Goal: Task Accomplishment & Management: Use online tool/utility

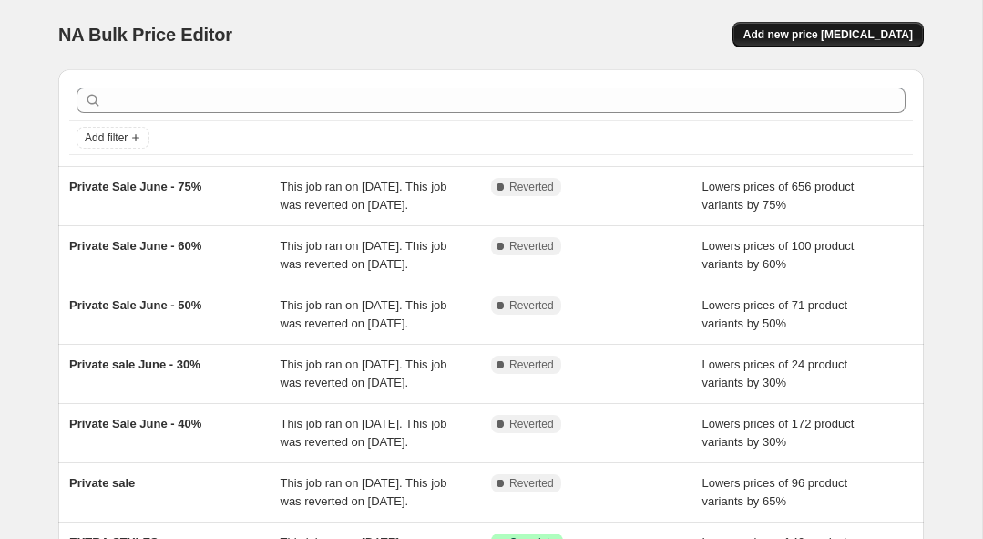
click at [816, 37] on span "Add new price [MEDICAL_DATA]" at bounding box center [829, 34] width 170 height 15
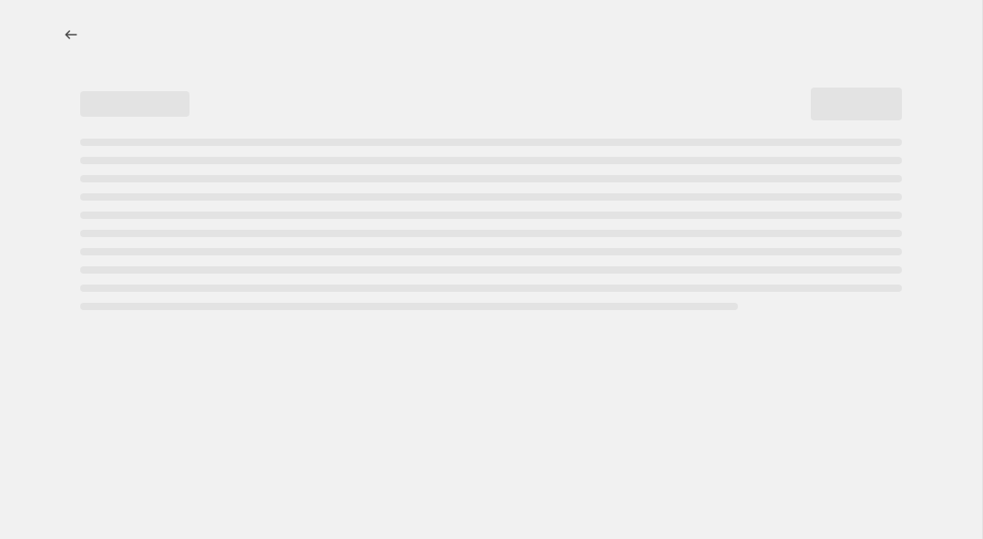
select select "percentage"
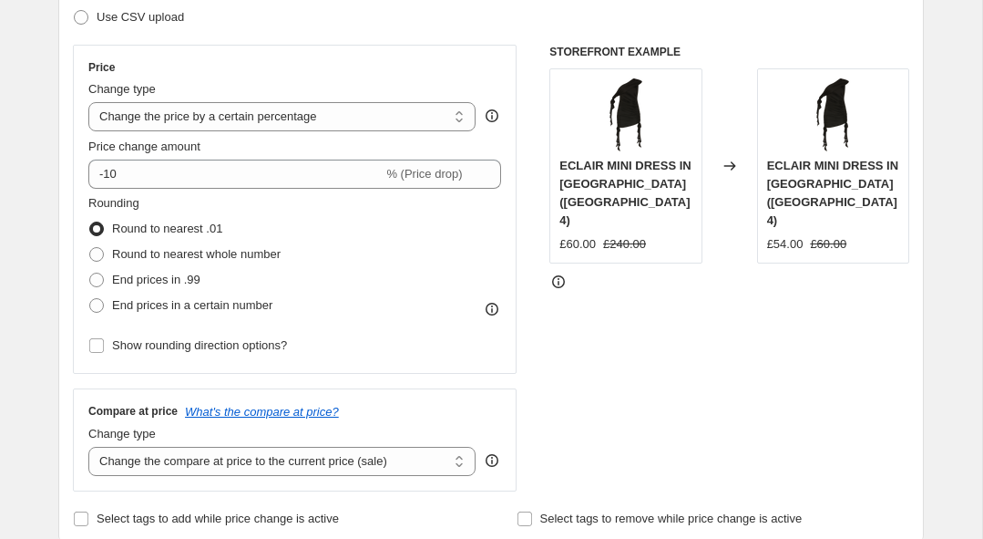
scroll to position [295, 0]
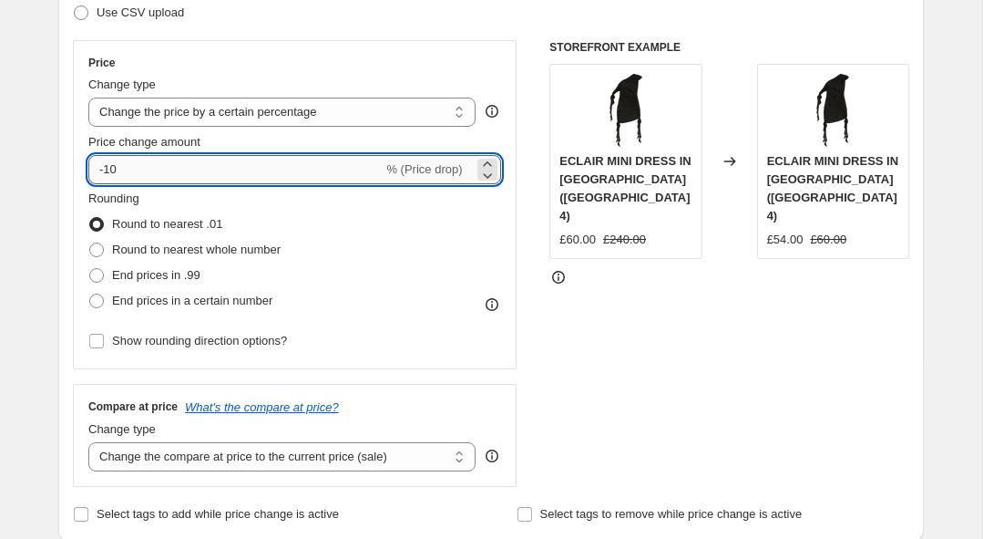
click at [267, 164] on input "-10" at bounding box center [235, 169] width 294 height 29
type input "-1"
type input "-60"
click at [635, 326] on div "STOREFRONT EXAMPLE ECLAIR MINI DRESS IN [GEOGRAPHIC_DATA] ([GEOGRAPHIC_DATA] 4)…" at bounding box center [730, 263] width 360 height 447
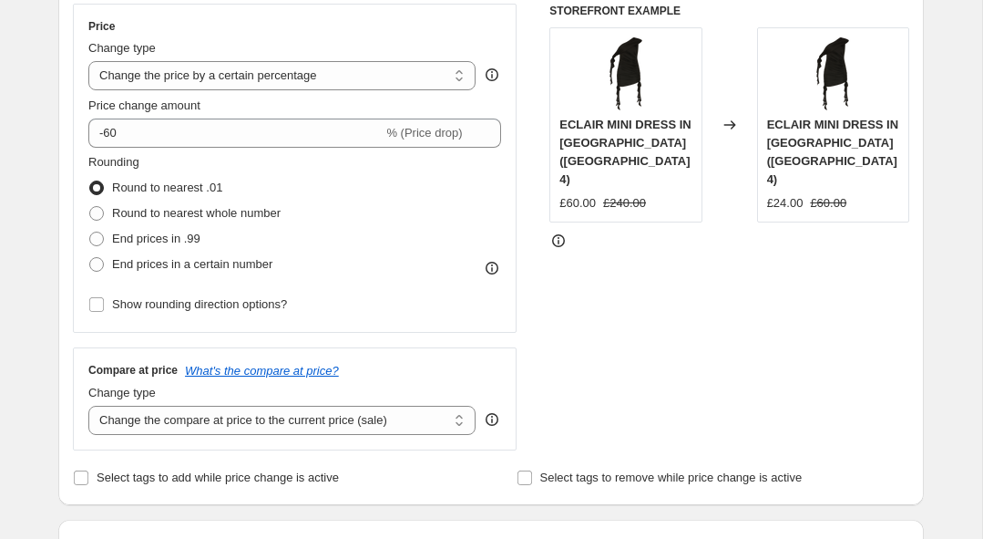
scroll to position [343, 0]
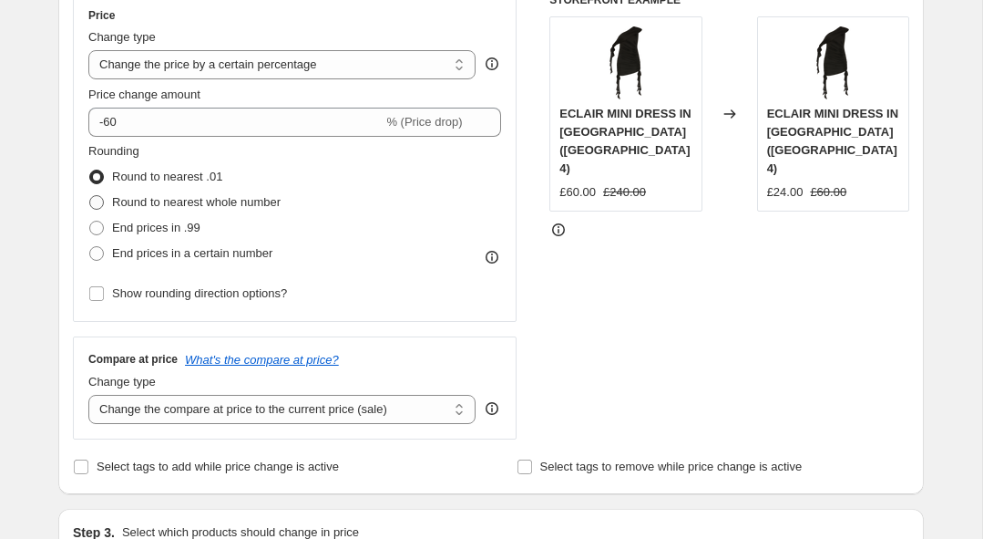
click at [244, 201] on span "Round to nearest whole number" at bounding box center [196, 202] width 169 height 14
click at [90, 196] on input "Round to nearest whole number" at bounding box center [89, 195] width 1 height 1
radio input "true"
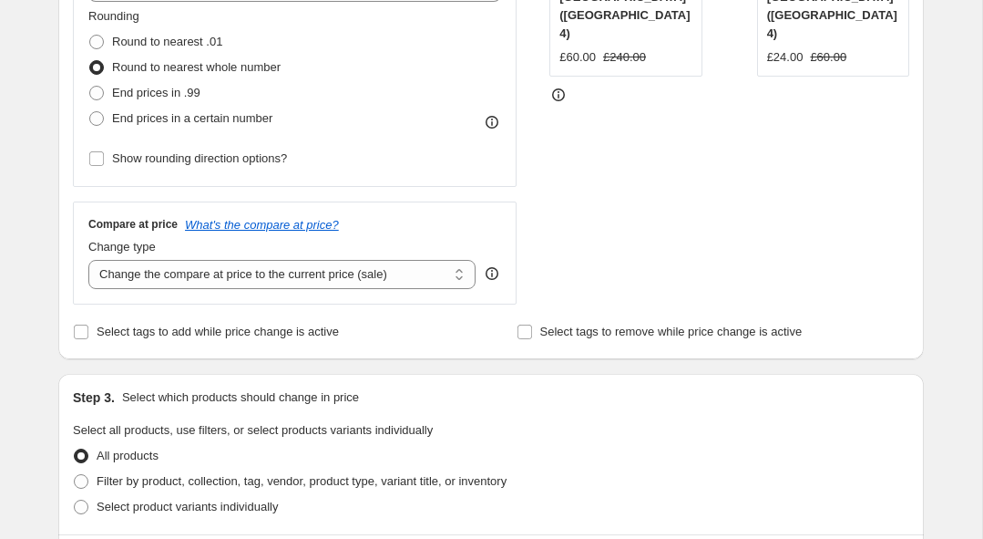
scroll to position [480, 0]
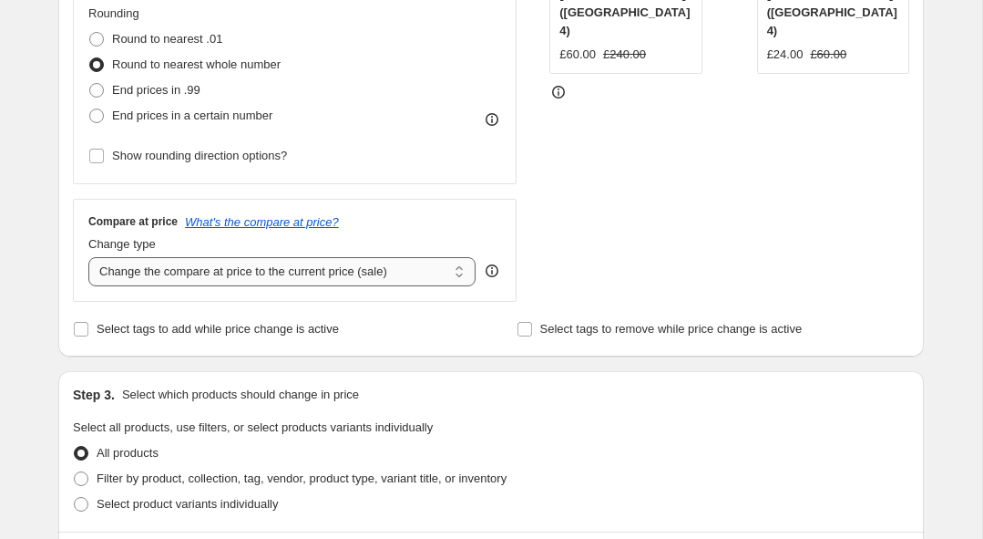
click at [187, 278] on select "Change the compare at price to the current price (sale) Change the compare at p…" at bounding box center [281, 271] width 387 height 29
click at [88, 257] on select "Change the compare at price to the current price (sale) Change the compare at p…" at bounding box center [281, 271] width 387 height 29
click at [187, 278] on select "Change the compare at price to the current price (sale) Change the compare at p…" at bounding box center [281, 271] width 387 height 29
click at [88, 257] on select "Change the compare at price to the current price (sale) Change the compare at p…" at bounding box center [281, 271] width 387 height 29
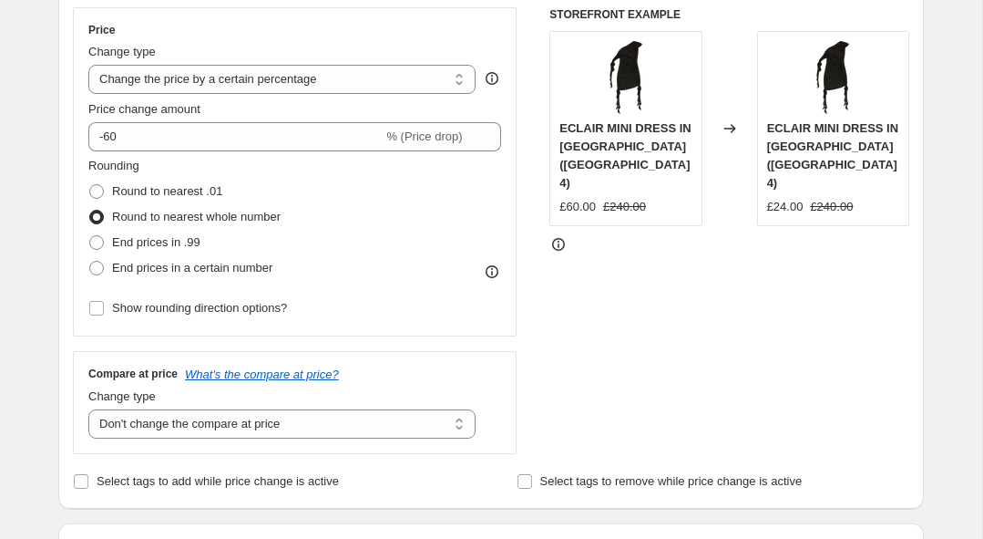
scroll to position [343, 0]
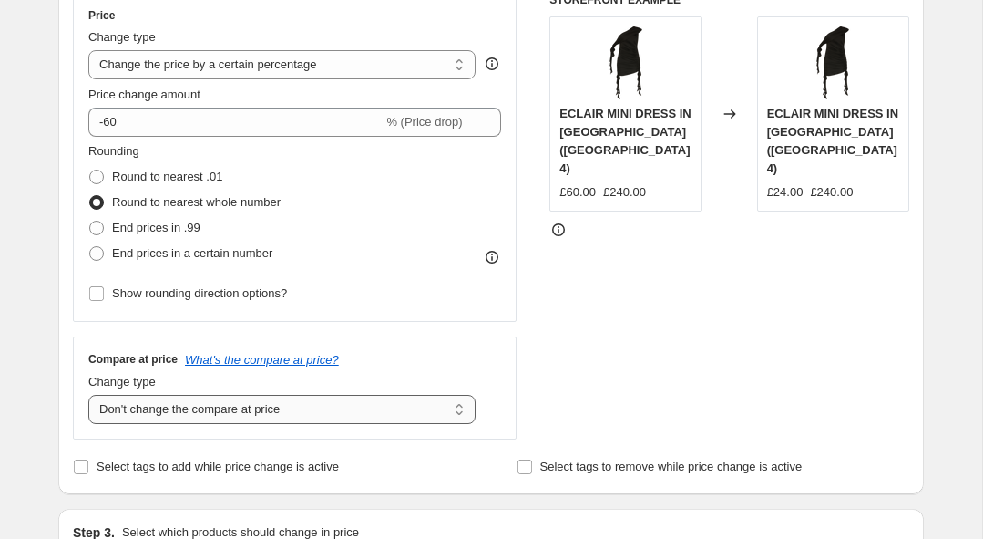
click at [197, 404] on select "Change the compare at price to the current price (sale) Change the compare at p…" at bounding box center [281, 409] width 387 height 29
click at [88, 395] on select "Change the compare at price to the current price (sale) Change the compare at p…" at bounding box center [281, 409] width 387 height 29
click at [260, 409] on select "Change the compare at price to the current price (sale) Change the compare at p…" at bounding box center [281, 409] width 387 height 29
select select "remove"
click at [88, 395] on select "Change the compare at price to the current price (sale) Change the compare at p…" at bounding box center [281, 409] width 387 height 29
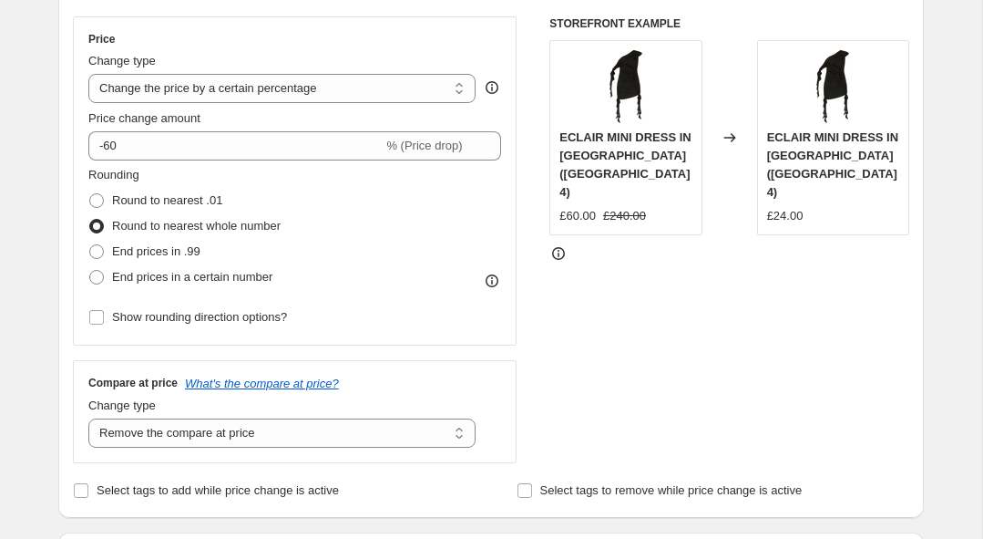
scroll to position [316, 0]
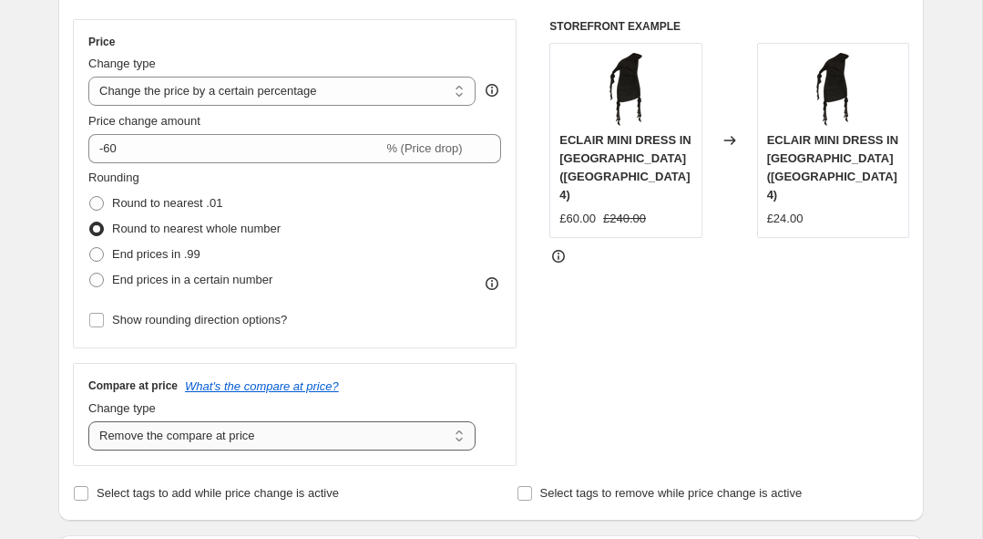
click at [314, 428] on select "Change the compare at price to the current price (sale) Change the compare at p…" at bounding box center [281, 435] width 387 height 29
click at [88, 421] on select "Change the compare at price to the current price (sale) Change the compare at p…" at bounding box center [281, 435] width 387 height 29
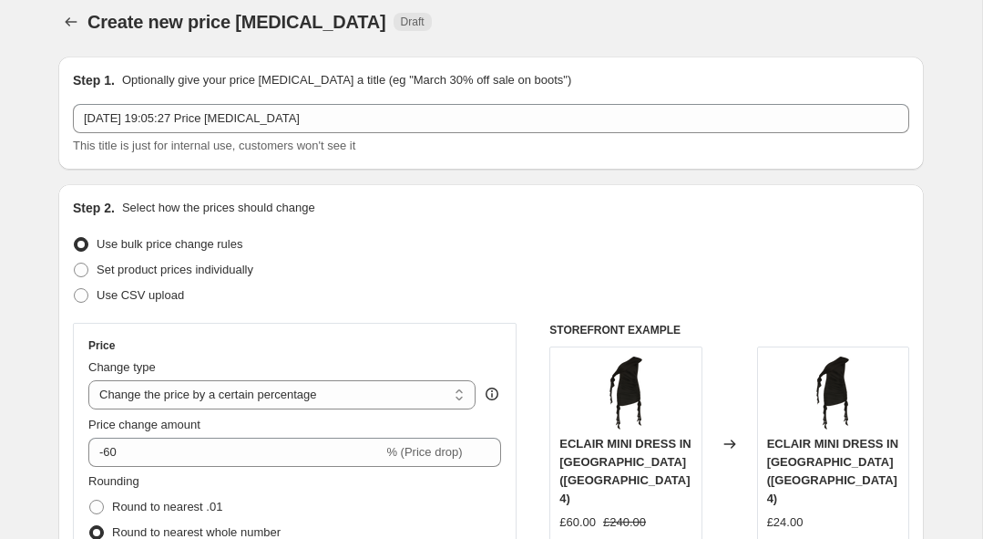
scroll to position [9, 0]
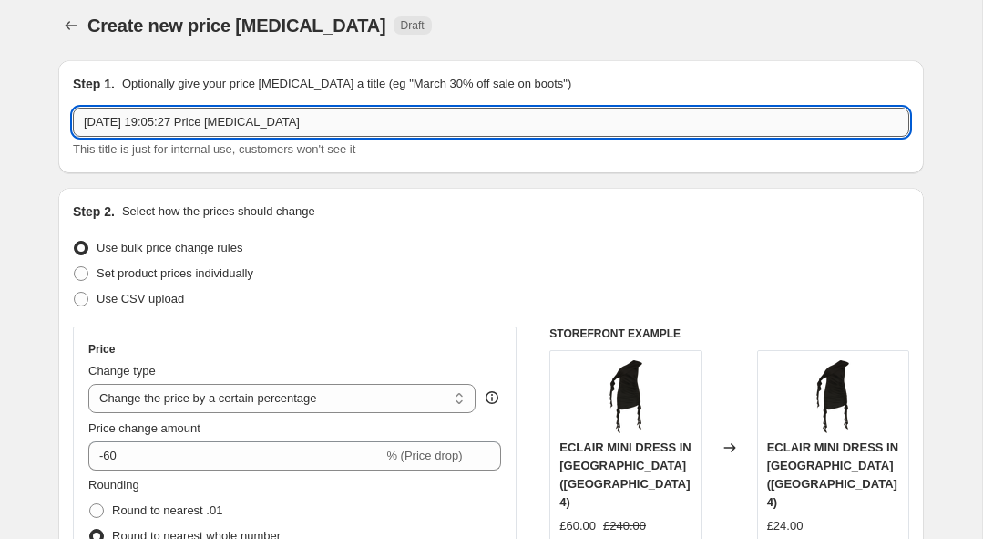
click at [271, 123] on input "[DATE] 19:05:27 Price [MEDICAL_DATA]" at bounding box center [491, 122] width 837 height 29
drag, startPoint x: 321, startPoint y: 123, endPoint x: 13, endPoint y: 123, distance: 308.1
type input "ARCHIVE - [DATE]"
click at [253, 266] on span "Set product prices individually" at bounding box center [175, 273] width 157 height 14
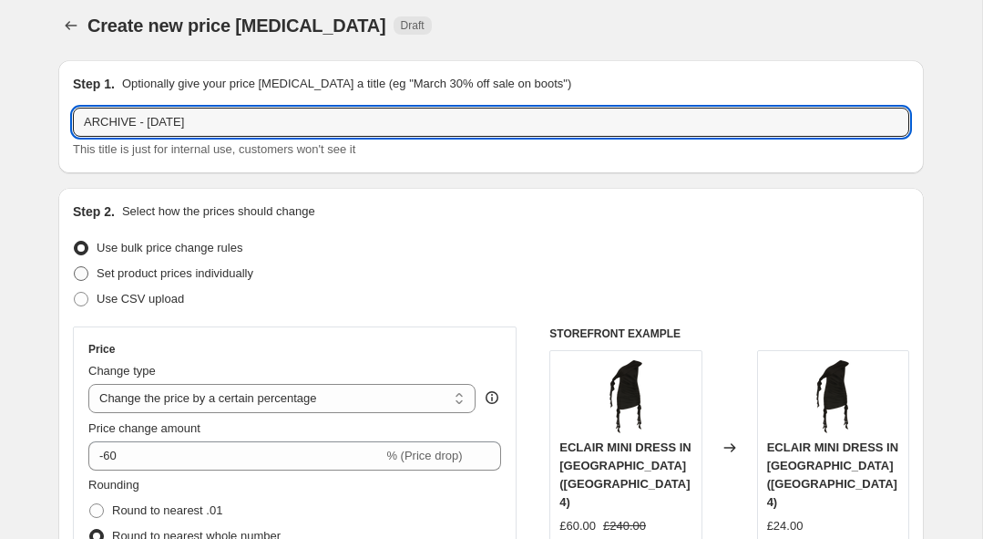
click at [75, 266] on input "Set product prices individually" at bounding box center [74, 266] width 1 height 1
radio input "true"
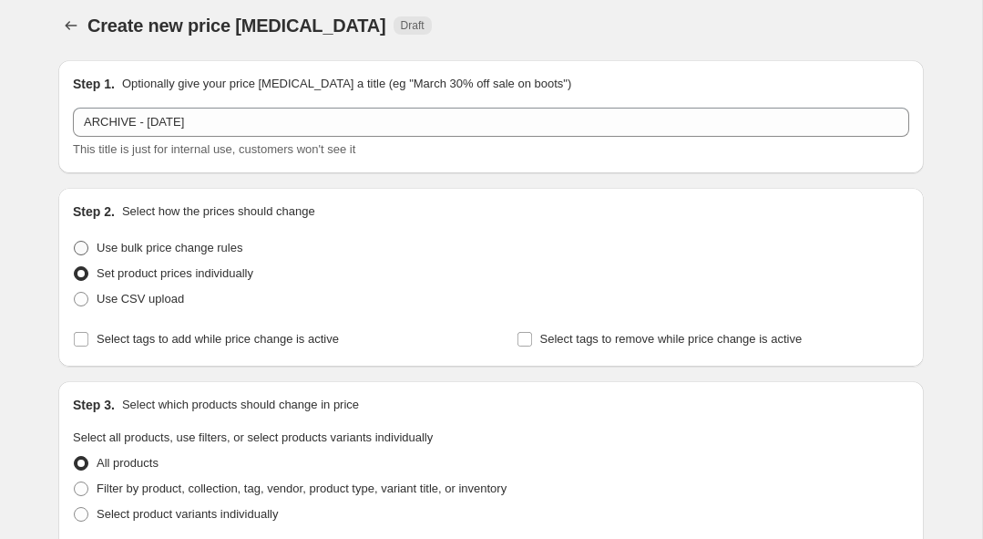
click at [174, 257] on label "Use bulk price change rules" at bounding box center [158, 248] width 170 height 26
click at [75, 242] on input "Use bulk price change rules" at bounding box center [74, 241] width 1 height 1
radio input "true"
select select "percentage"
select select "remove"
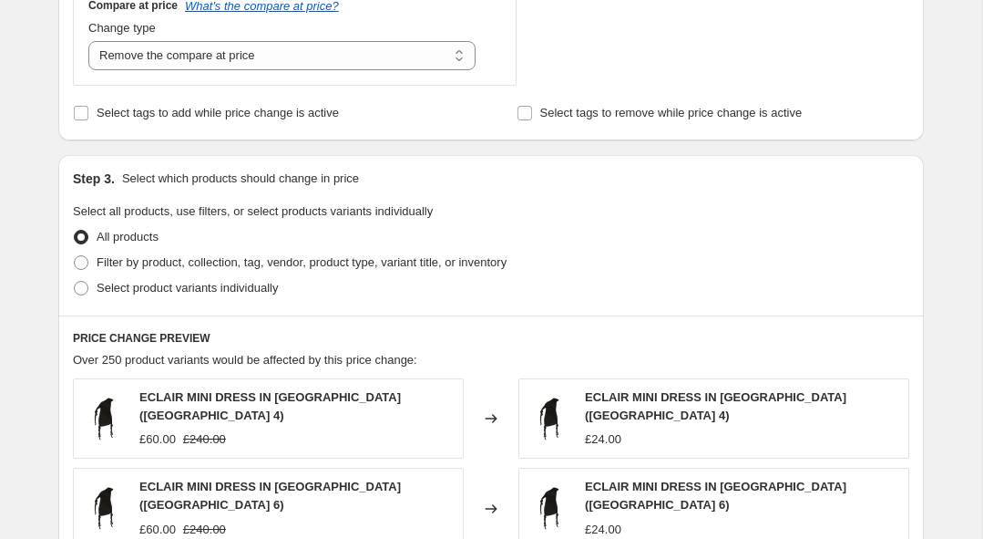
scroll to position [708, 0]
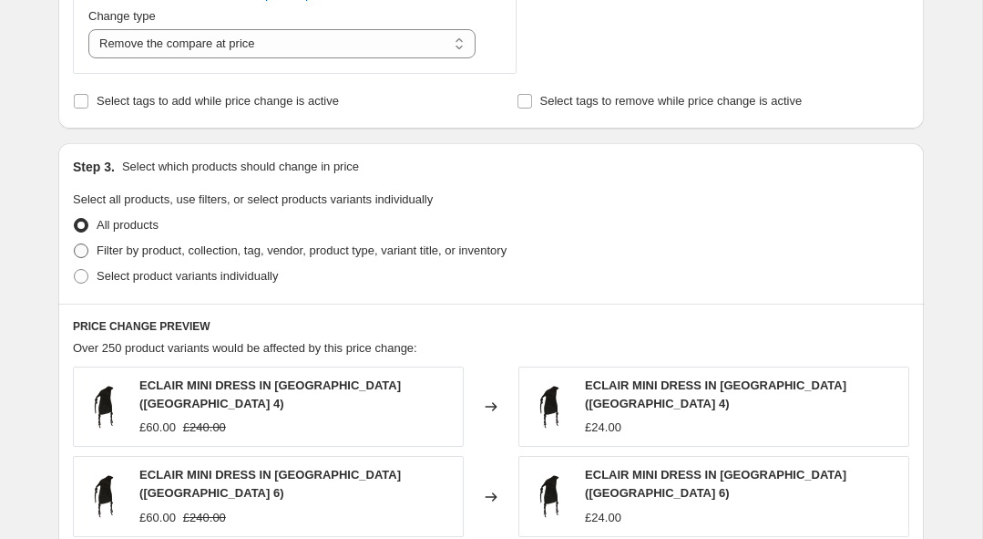
click at [141, 252] on span "Filter by product, collection, tag, vendor, product type, variant title, or inv…" at bounding box center [302, 250] width 410 height 14
click at [75, 244] on input "Filter by product, collection, tag, vendor, product type, variant title, or inv…" at bounding box center [74, 243] width 1 height 1
radio input "true"
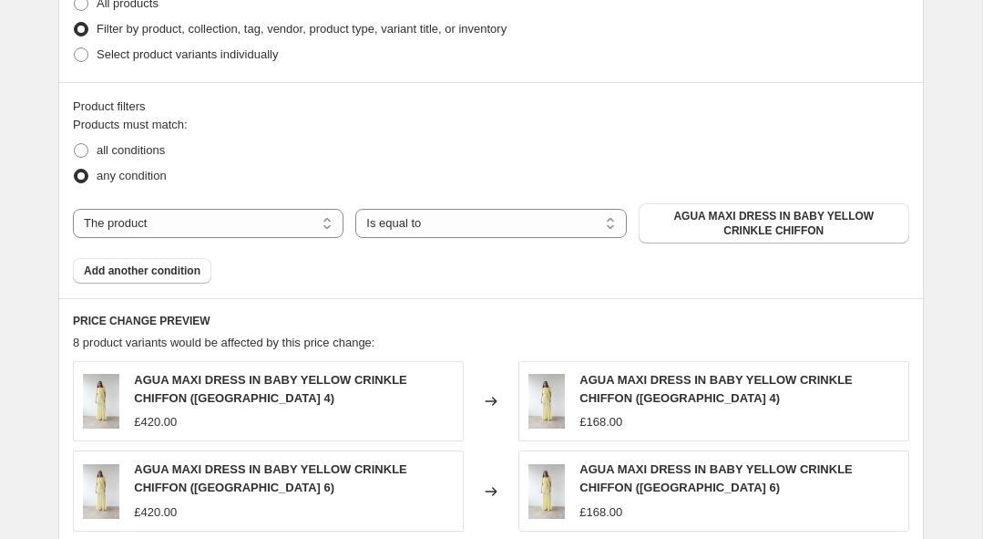
scroll to position [934, 0]
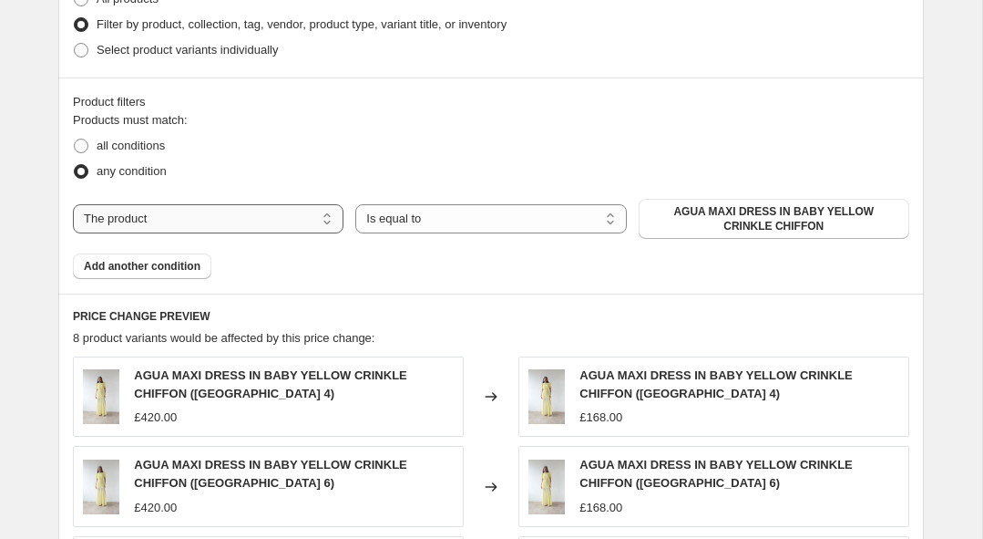
click at [188, 222] on select "The product The product's collection The product's tag The product's vendor The…" at bounding box center [208, 218] width 271 height 29
click at [73, 204] on select "The product The product's collection The product's tag The product's vendor The…" at bounding box center [208, 218] width 271 height 29
click at [188, 219] on select "The product The product's collection The product's tag The product's vendor The…" at bounding box center [208, 218] width 271 height 29
select select "collection"
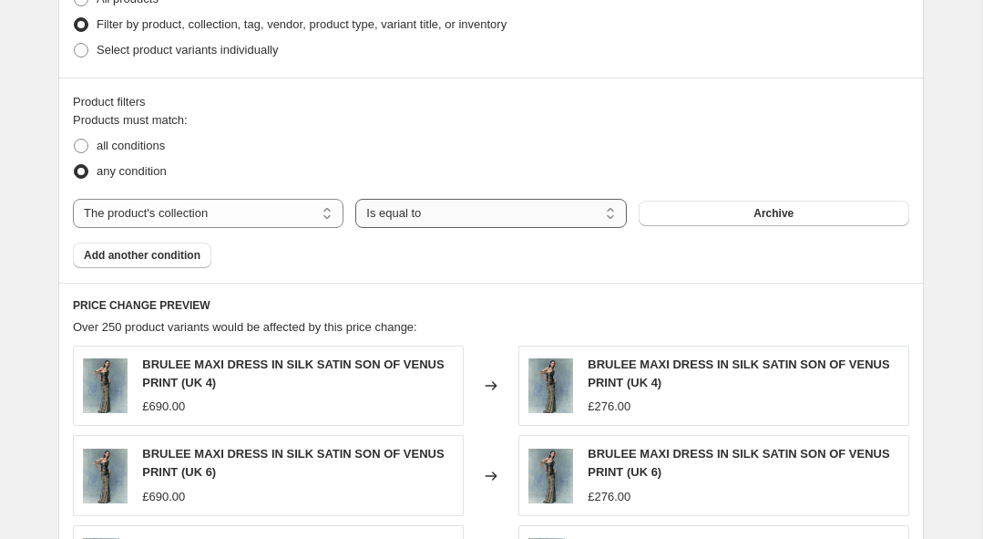
click at [478, 223] on select "Is equal to Is not equal to" at bounding box center [490, 213] width 271 height 29
click at [355, 199] on select "Is equal to Is not equal to" at bounding box center [490, 213] width 271 height 29
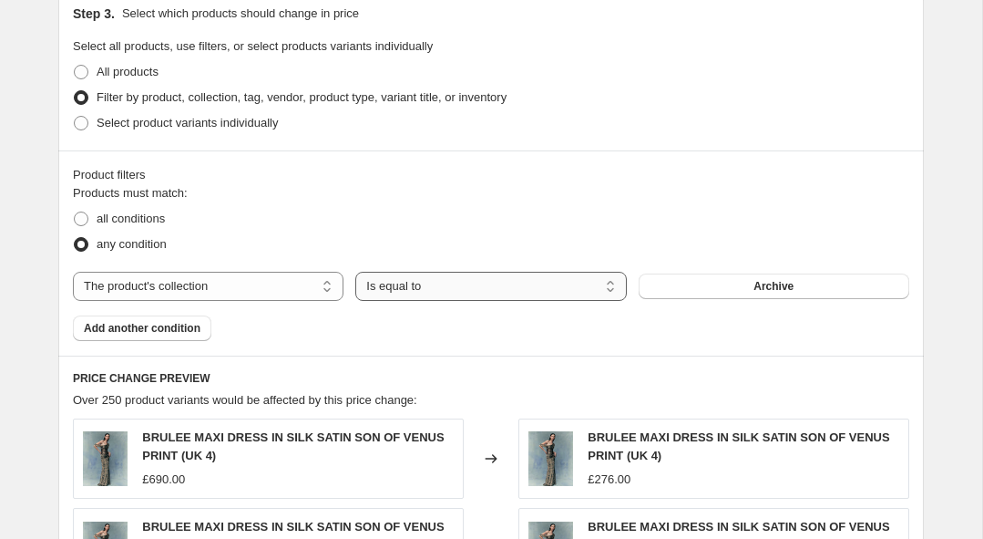
scroll to position [0, 0]
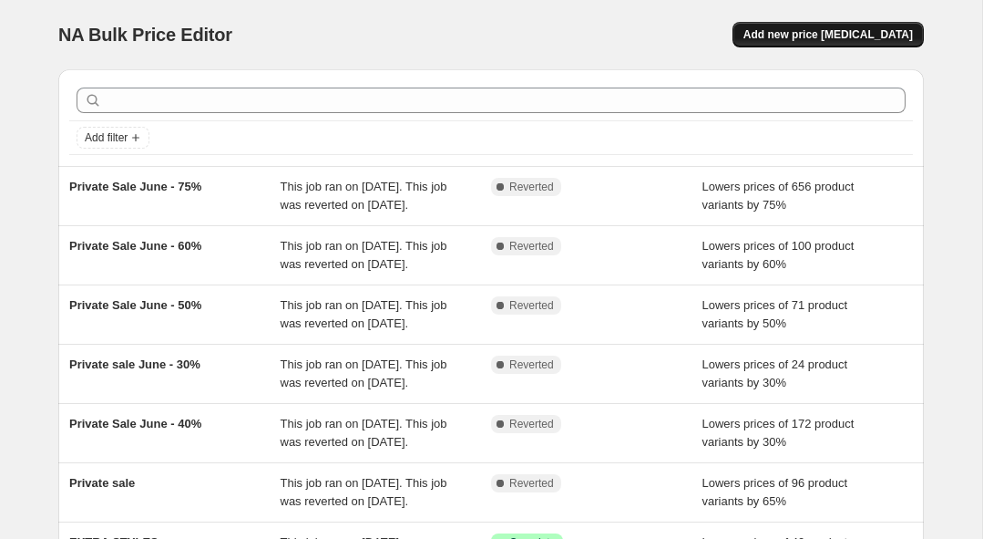
click at [869, 36] on span "Add new price [MEDICAL_DATA]" at bounding box center [829, 34] width 170 height 15
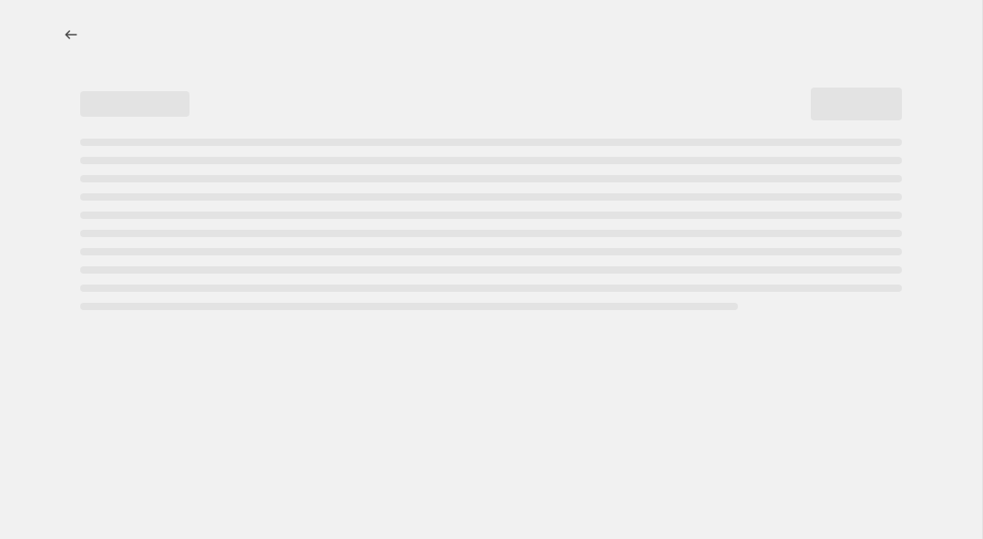
select select "percentage"
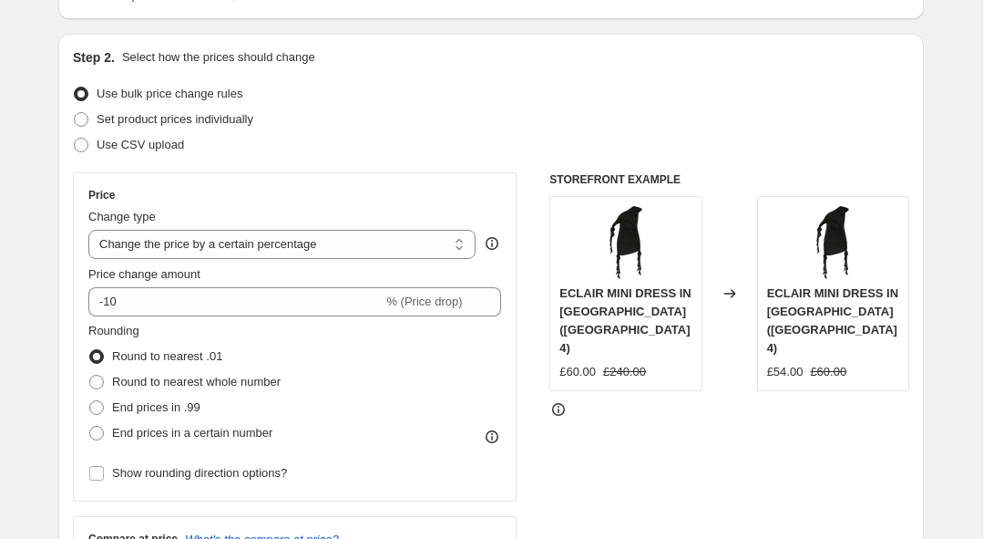
scroll to position [164, 0]
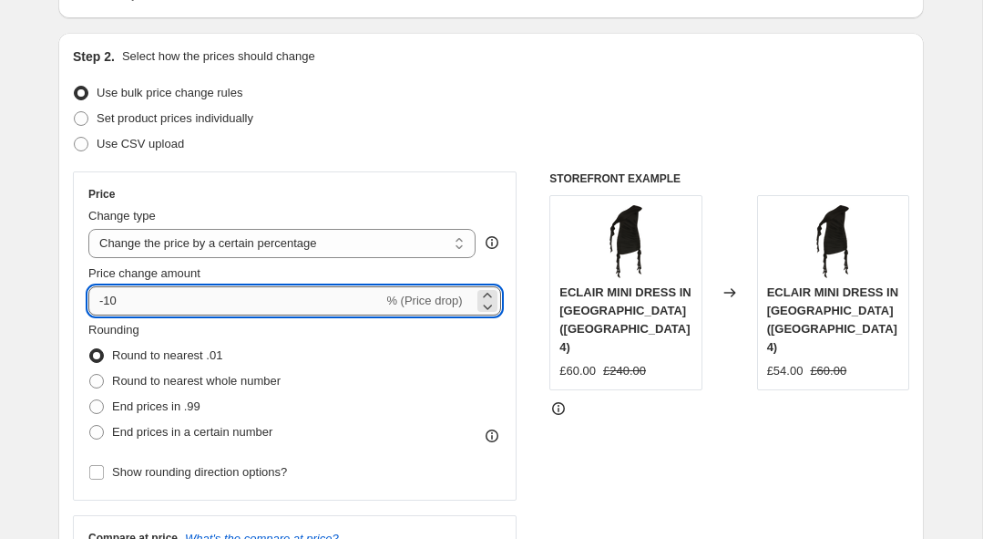
click at [243, 308] on input "-10" at bounding box center [235, 300] width 294 height 29
type input "-1"
type input "-50"
click at [129, 394] on label "End prices in .99" at bounding box center [144, 407] width 112 height 26
click at [90, 399] on input "End prices in .99" at bounding box center [89, 399] width 1 height 1
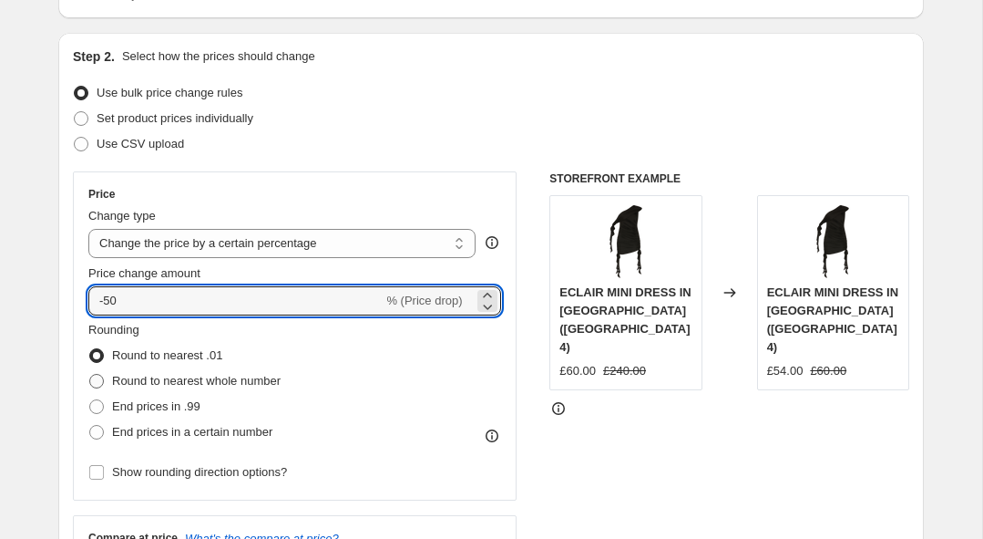
radio input "true"
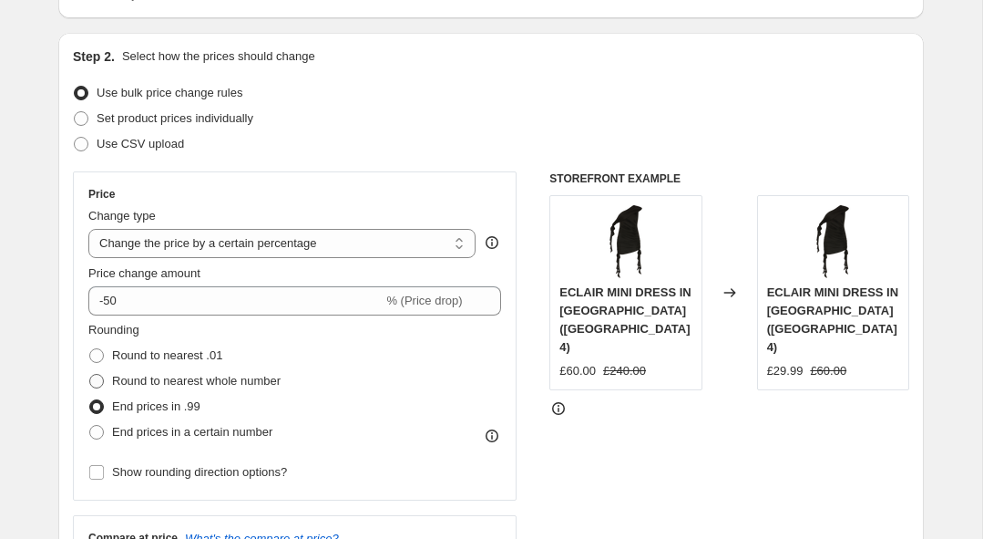
click at [124, 383] on span "Round to nearest whole number" at bounding box center [196, 381] width 169 height 14
click at [90, 375] on input "Round to nearest whole number" at bounding box center [89, 374] width 1 height 1
radio input "true"
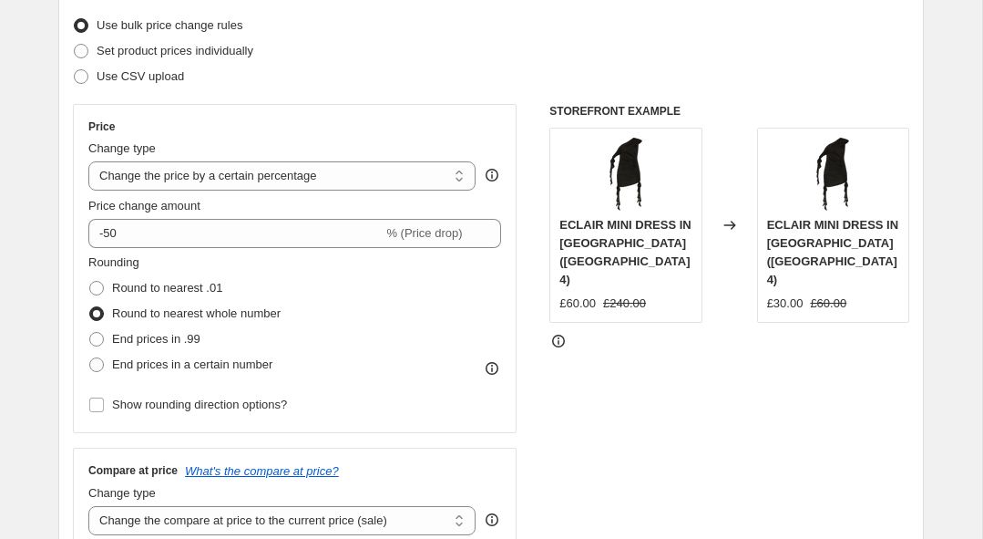
scroll to position [238, 0]
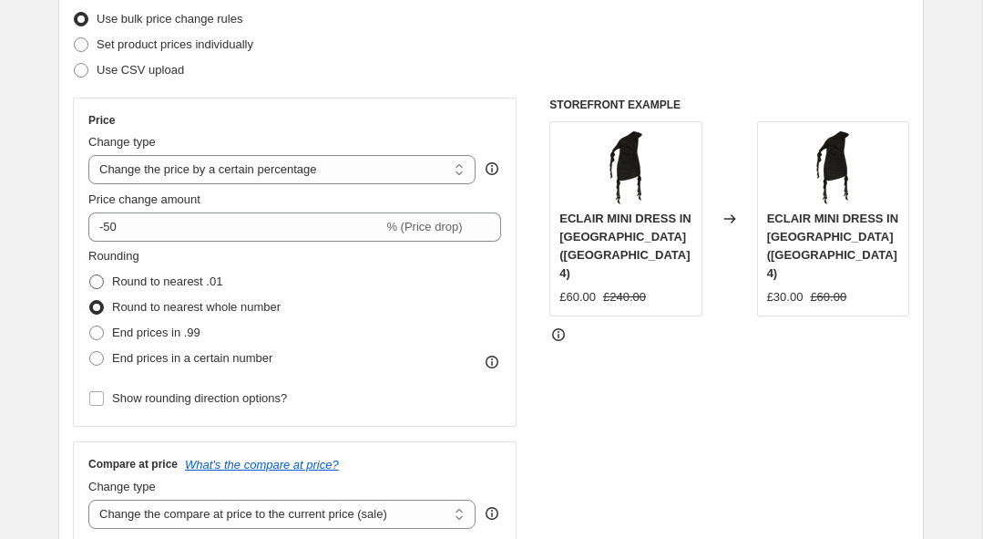
click at [200, 283] on span "Round to nearest .01" at bounding box center [167, 281] width 110 height 14
click at [90, 275] on input "Round to nearest .01" at bounding box center [89, 274] width 1 height 1
radio input "true"
click at [197, 295] on label "Round to nearest whole number" at bounding box center [184, 307] width 192 height 26
click at [90, 300] on input "Round to nearest whole number" at bounding box center [89, 300] width 1 height 1
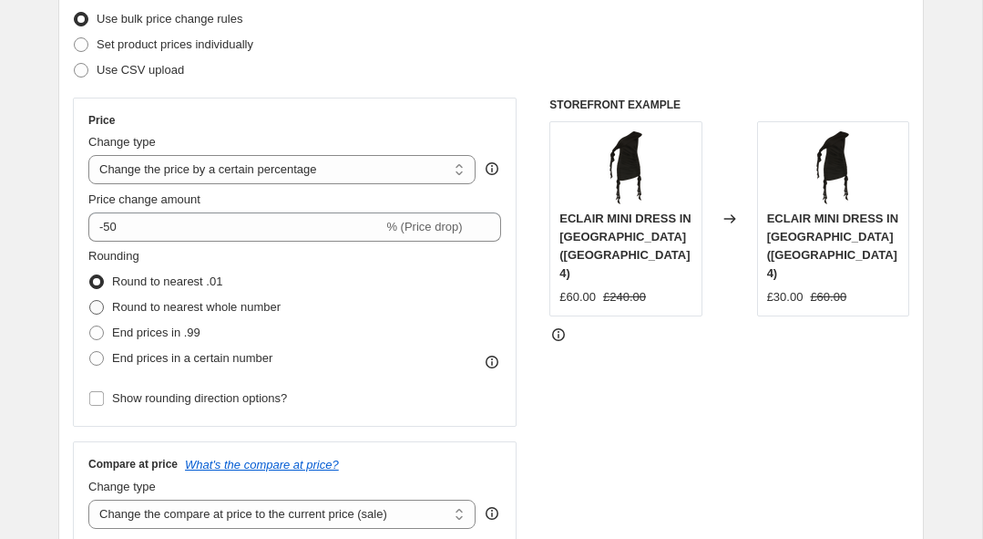
radio input "true"
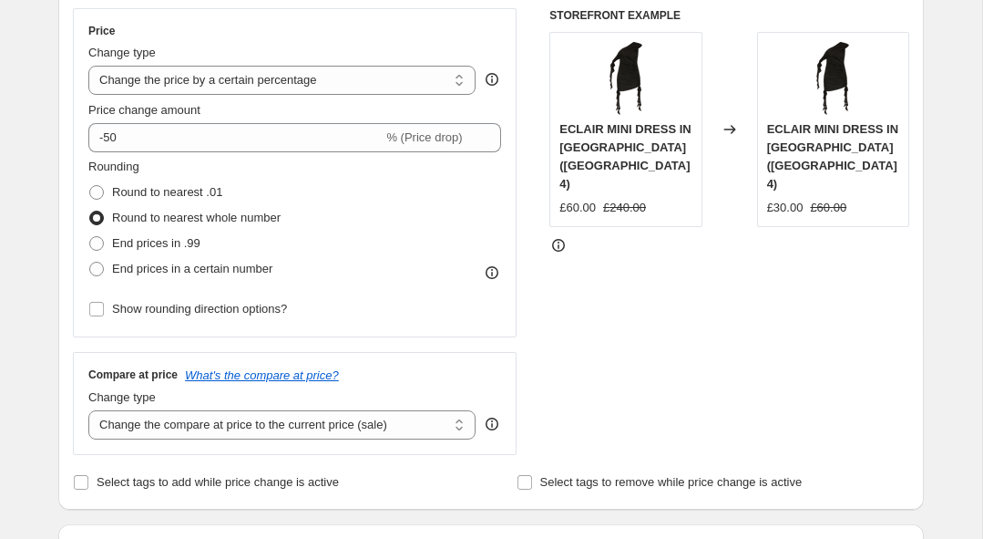
scroll to position [396, 0]
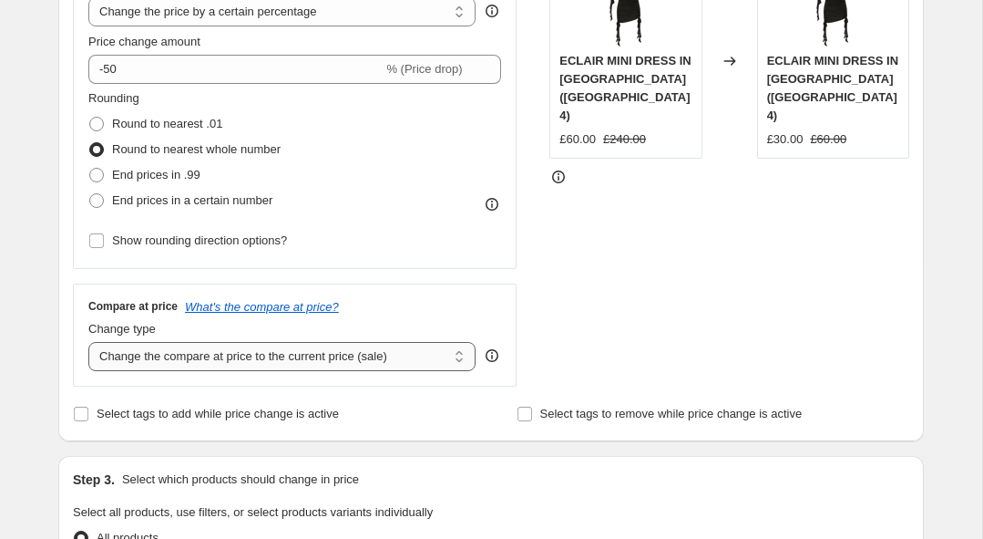
click at [388, 358] on select "Change the compare at price to the current price (sale) Change the compare at p…" at bounding box center [281, 356] width 387 height 29
click at [88, 342] on select "Change the compare at price to the current price (sale) Change the compare at p…" at bounding box center [281, 356] width 387 height 29
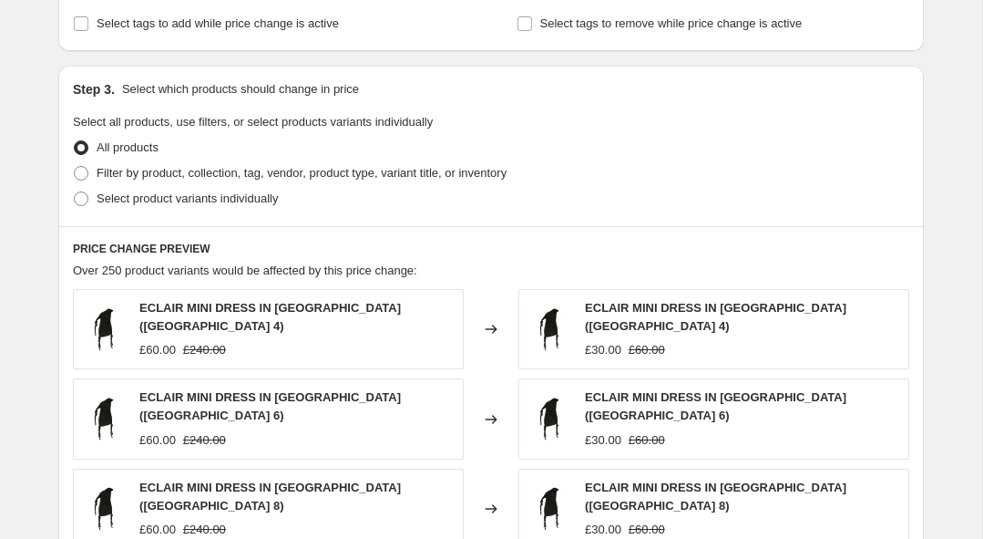
scroll to position [787, 0]
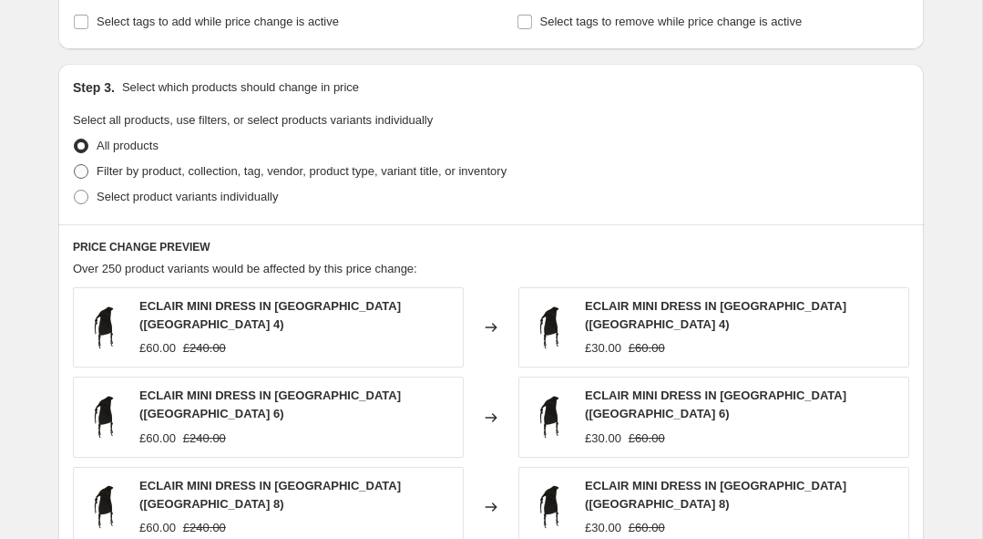
click at [208, 175] on span "Filter by product, collection, tag, vendor, product type, variant title, or inv…" at bounding box center [302, 171] width 410 height 14
click at [75, 165] on input "Filter by product, collection, tag, vendor, product type, variant title, or inv…" at bounding box center [74, 164] width 1 height 1
radio input "true"
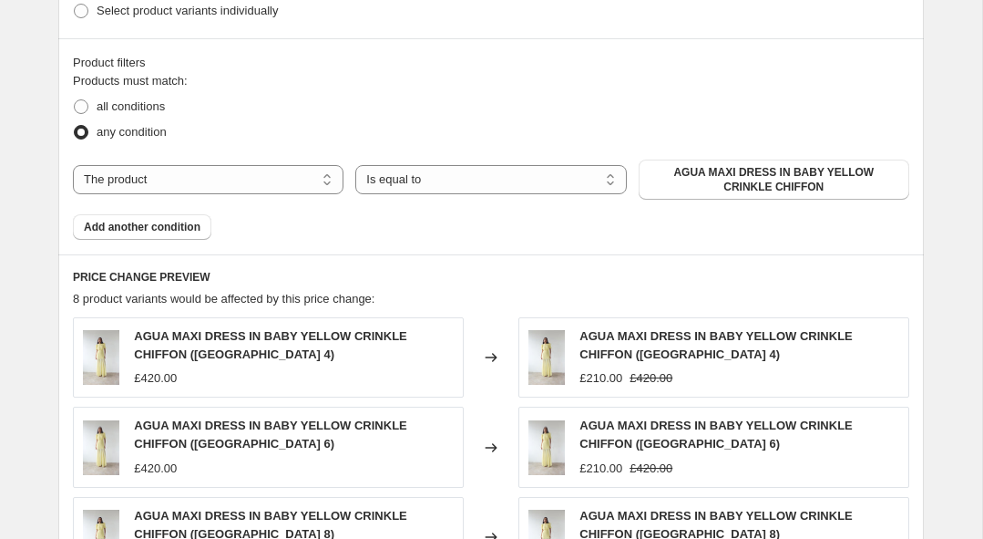
scroll to position [975, 0]
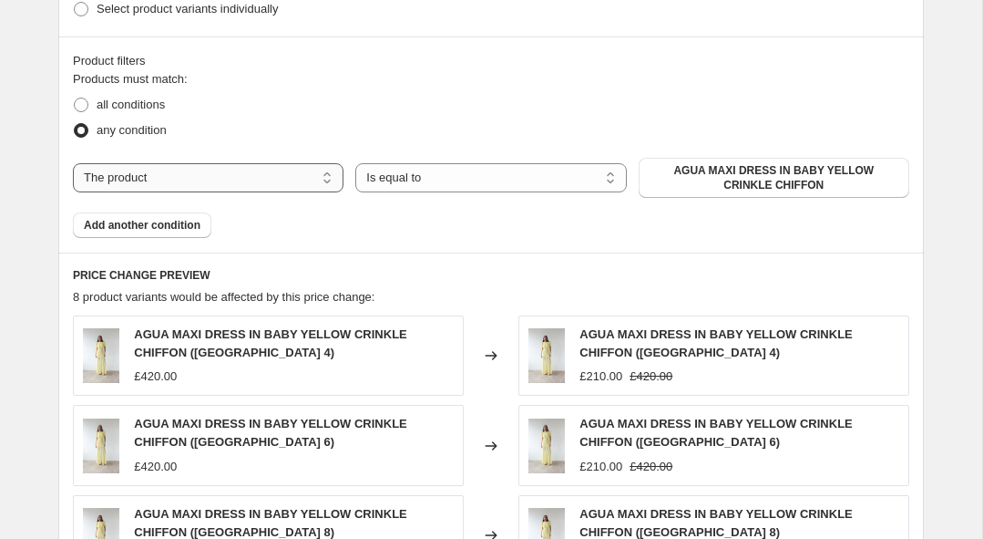
click at [261, 181] on select "The product The product's collection The product's tag The product's vendor The…" at bounding box center [208, 177] width 271 height 29
select select "collection"
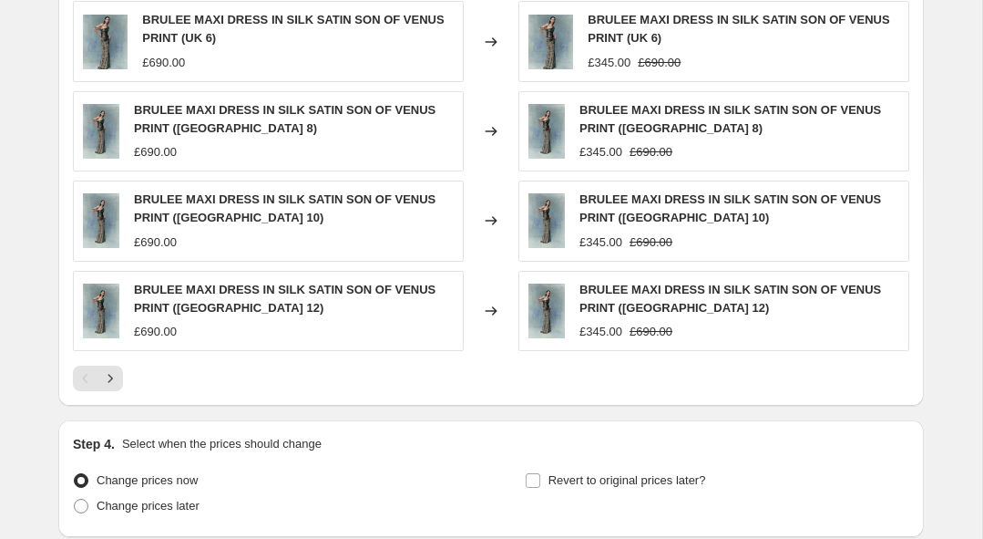
scroll to position [1337, 0]
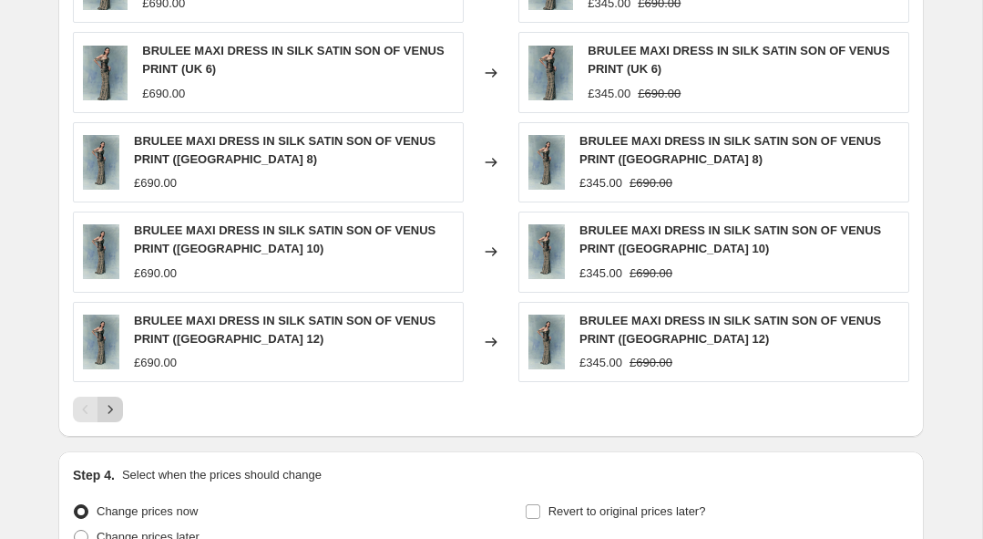
click at [118, 410] on icon "Next" at bounding box center [110, 409] width 18 height 18
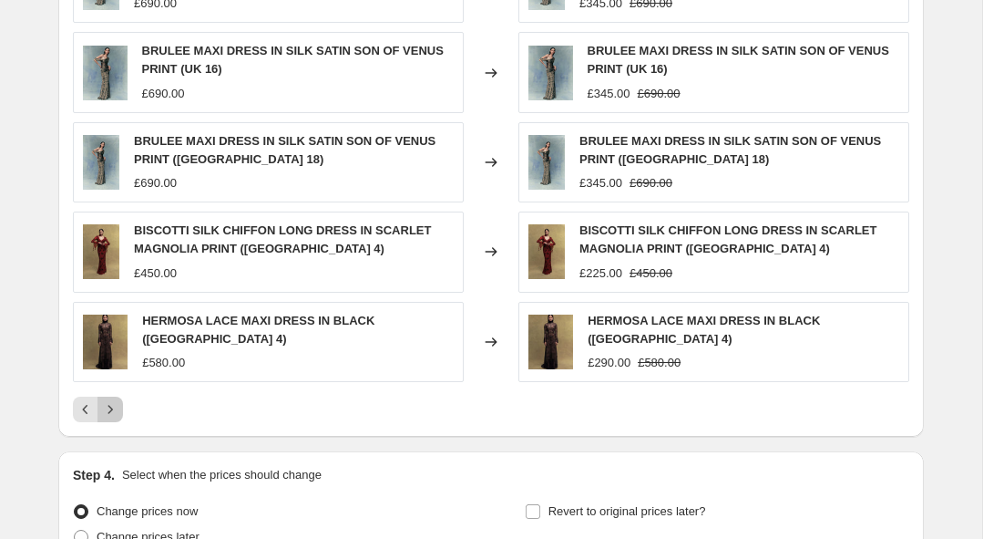
click at [115, 407] on icon "Next" at bounding box center [110, 409] width 18 height 18
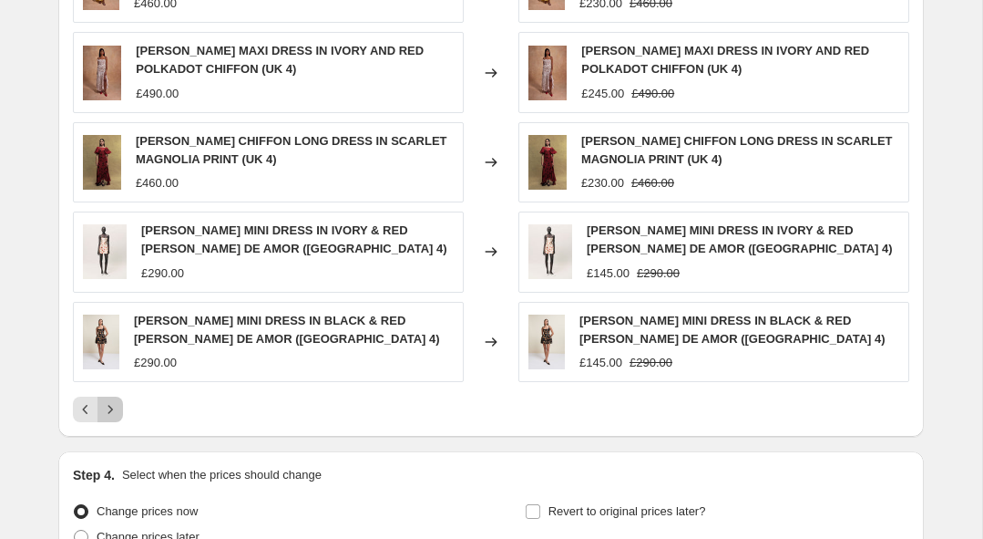
click at [115, 407] on icon "Next" at bounding box center [110, 409] width 18 height 18
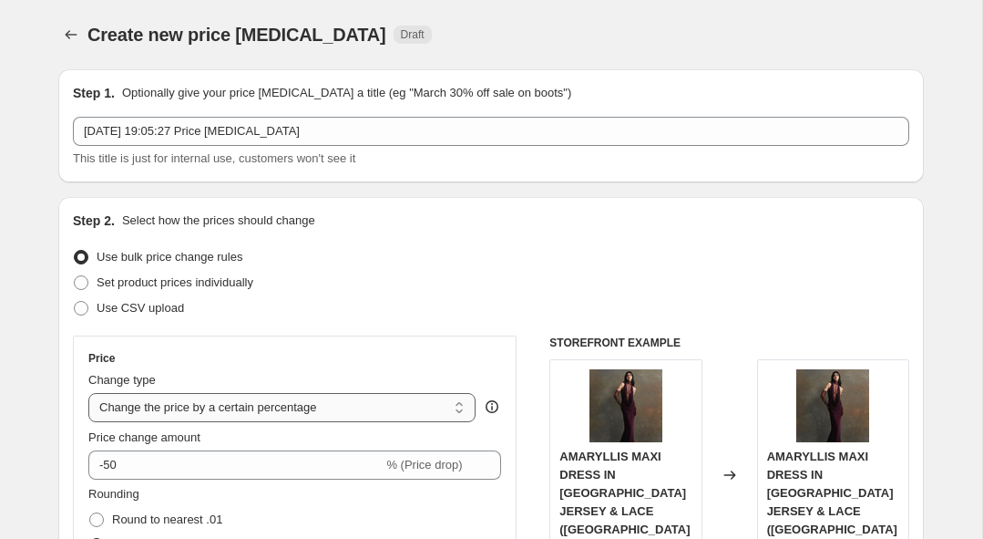
scroll to position [42, 0]
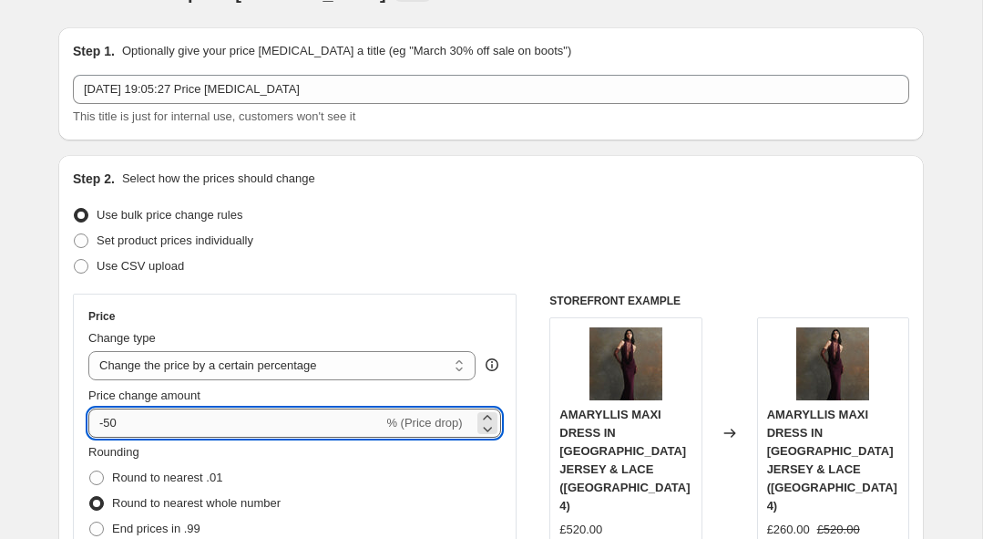
click at [169, 417] on input "-50" at bounding box center [235, 422] width 294 height 29
type input "-5"
type input "-40"
click at [489, 201] on div "Step 2. Select how the prices should change Use bulk price change rules Set pro…" at bounding box center [491, 475] width 837 height 611
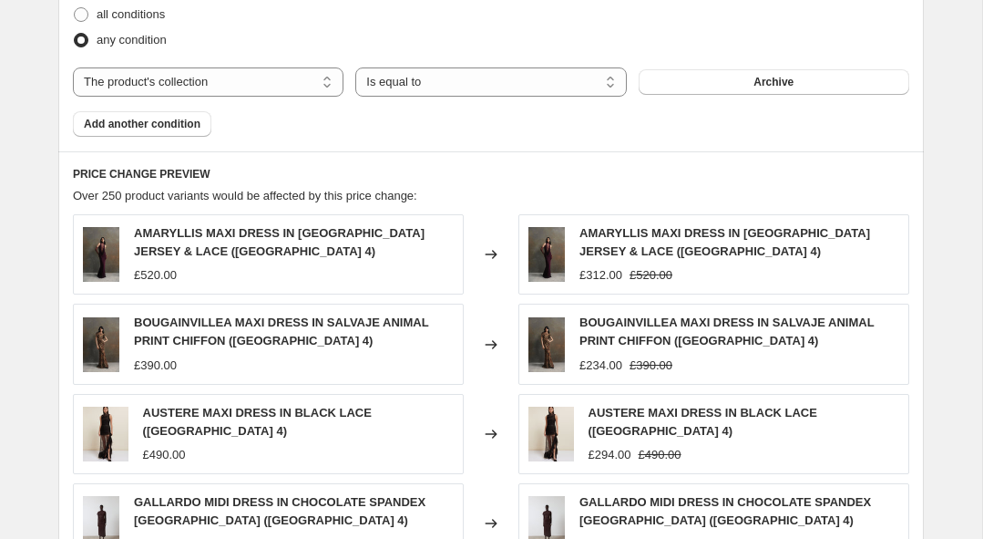
scroll to position [1347, 0]
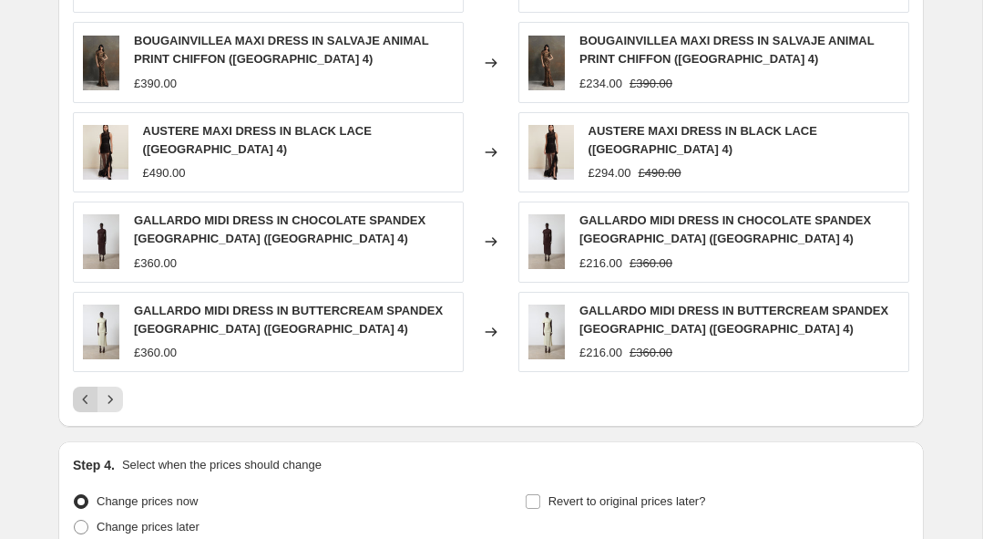
click at [77, 397] on icon "Previous" at bounding box center [86, 399] width 18 height 18
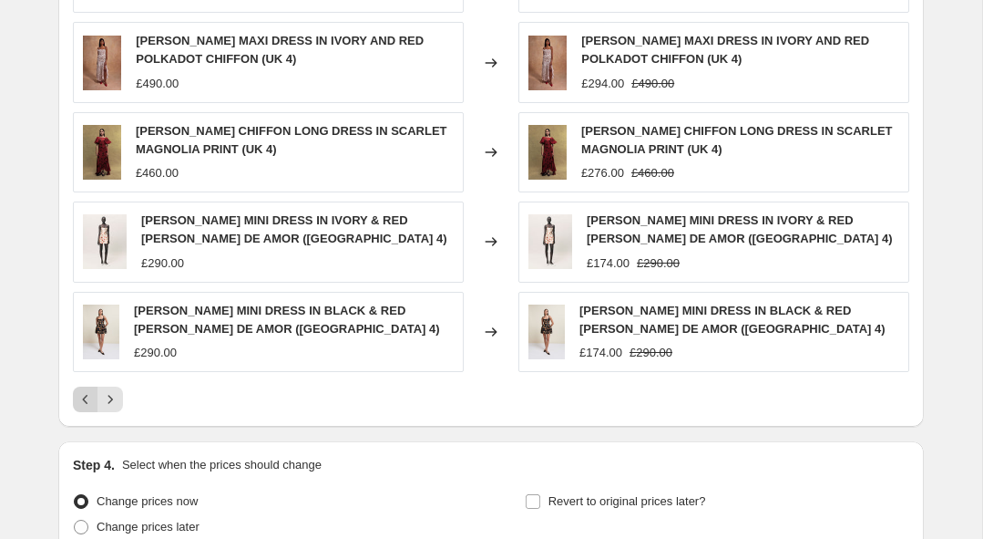
click at [84, 396] on icon "Previous" at bounding box center [86, 399] width 18 height 18
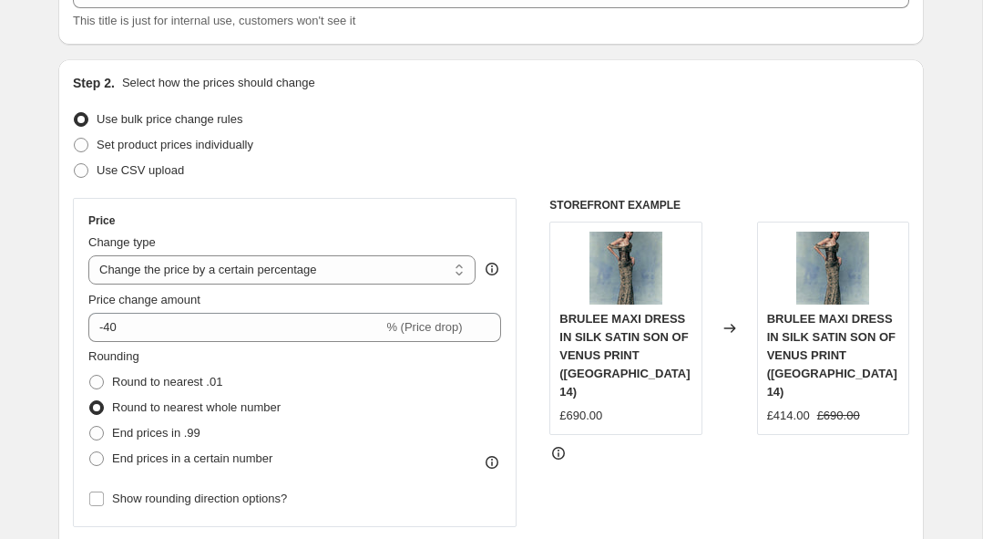
scroll to position [62, 0]
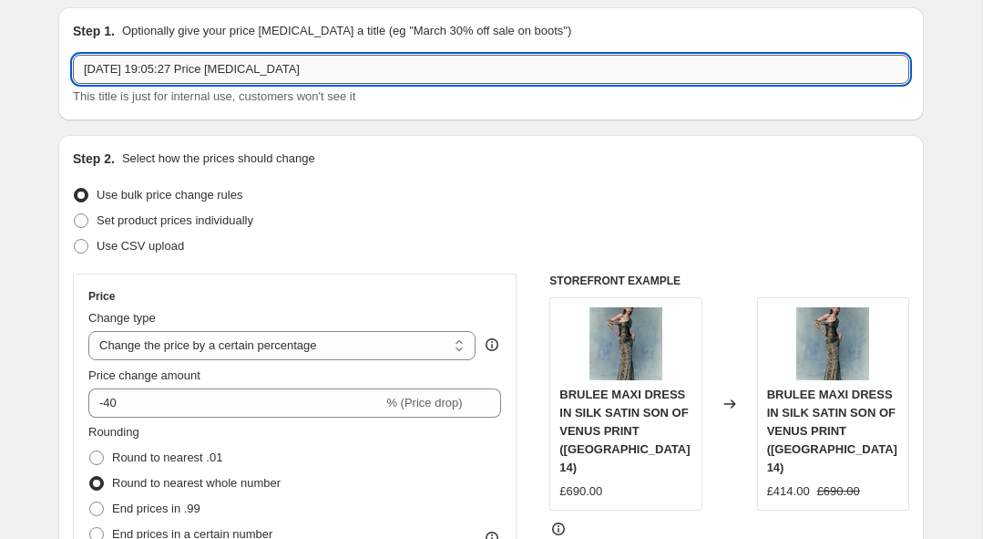
drag, startPoint x: 349, startPoint y: 62, endPoint x: 75, endPoint y: 63, distance: 274.3
click at [75, 63] on input "[DATE] 19:05:27 Price [MEDICAL_DATA]" at bounding box center [491, 69] width 837 height 29
type input "ARCHIVE - [DATE]"
click at [253, 278] on div "Price Change type Change the price to a certain amount Change the price by a ce…" at bounding box center [295, 437] width 444 height 329
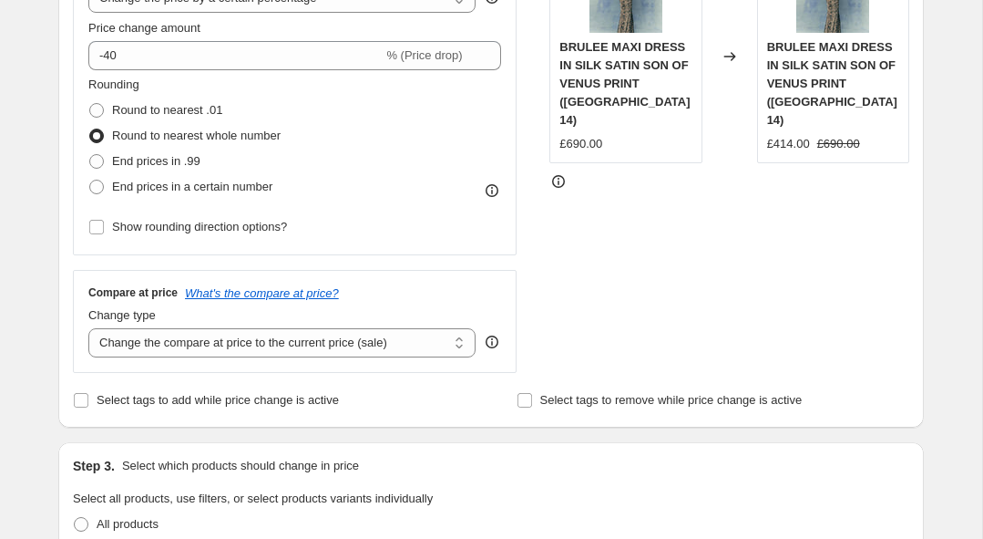
scroll to position [404, 0]
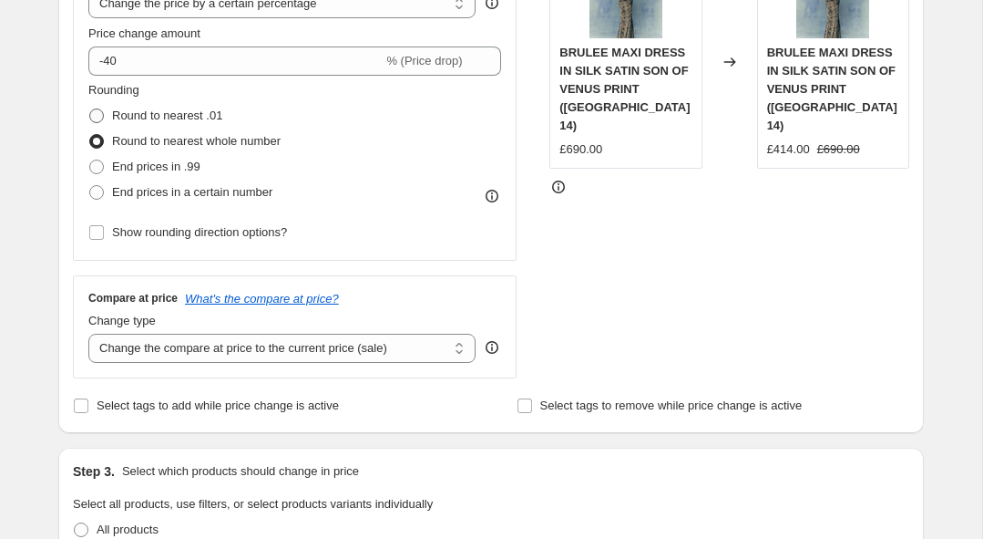
click at [205, 117] on span "Round to nearest .01" at bounding box center [167, 115] width 110 height 14
click at [90, 109] on input "Round to nearest .01" at bounding box center [89, 108] width 1 height 1
radio input "true"
click at [180, 142] on span "Round to nearest whole number" at bounding box center [196, 141] width 169 height 14
click at [90, 135] on input "Round to nearest whole number" at bounding box center [89, 134] width 1 height 1
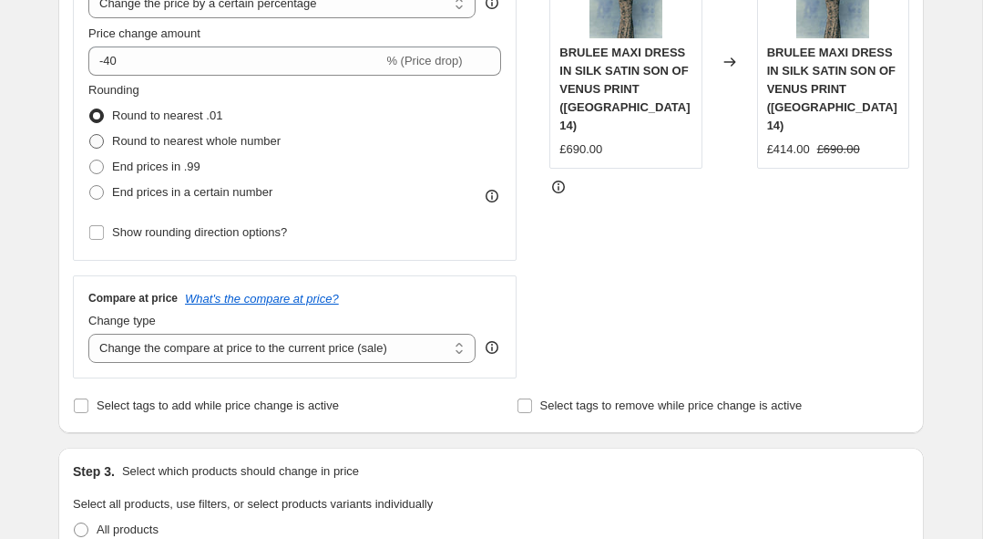
radio input "true"
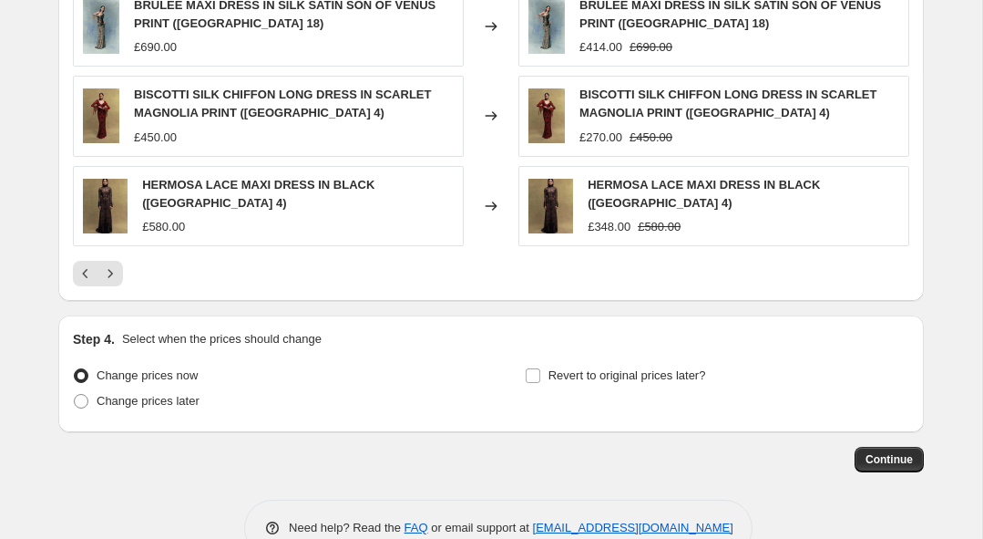
scroll to position [1511, 0]
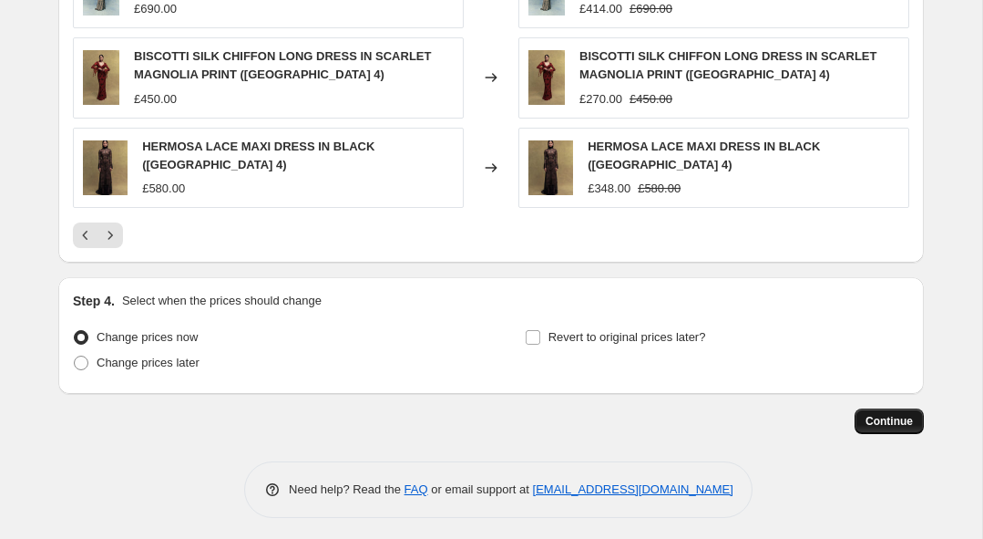
click at [898, 414] on span "Continue" at bounding box center [889, 421] width 47 height 15
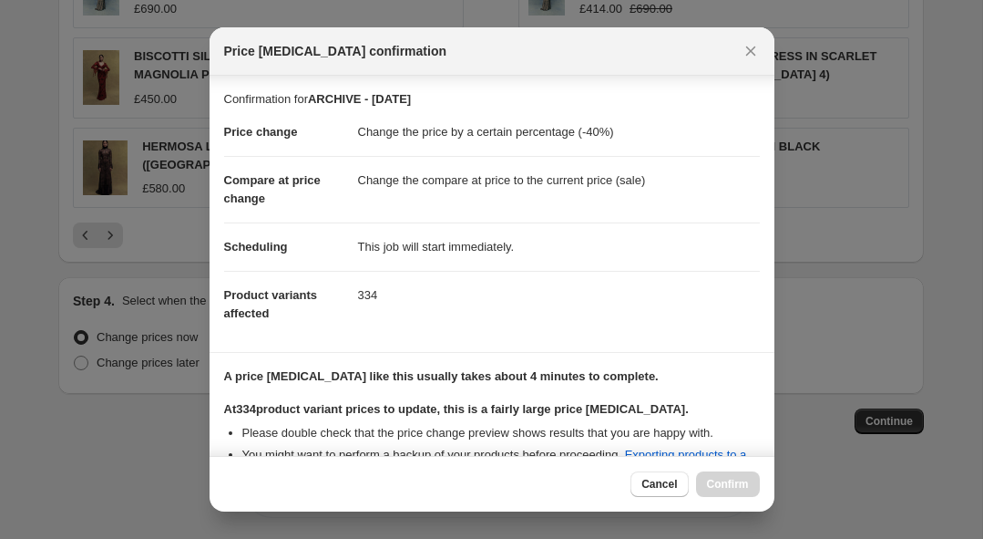
scroll to position [217, 0]
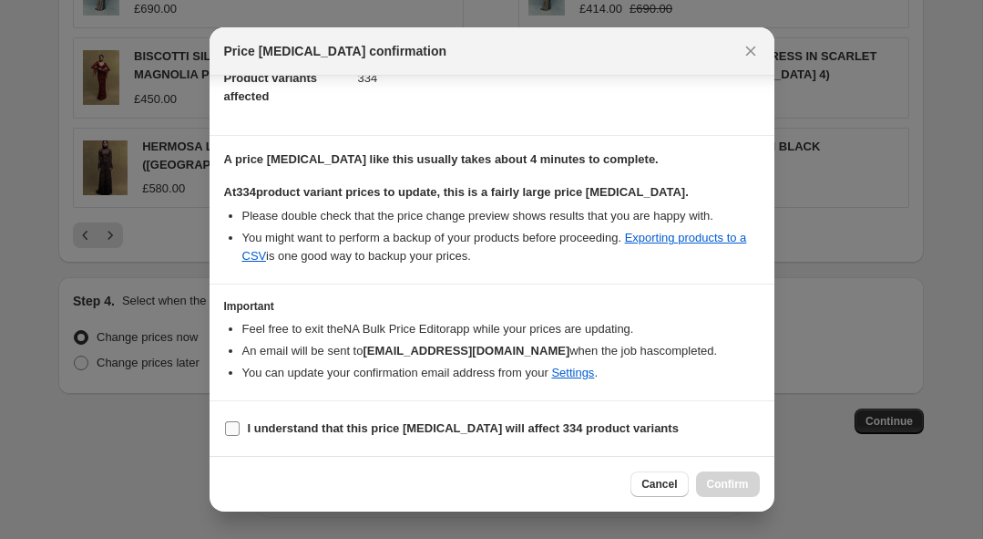
click at [381, 433] on b "I understand that this price [MEDICAL_DATA] will affect 334 product variants" at bounding box center [463, 428] width 431 height 14
click at [240, 433] on input "I understand that this price [MEDICAL_DATA] will affect 334 product variants" at bounding box center [232, 428] width 15 height 15
checkbox input "true"
click at [734, 475] on button "Confirm" at bounding box center [728, 484] width 64 height 26
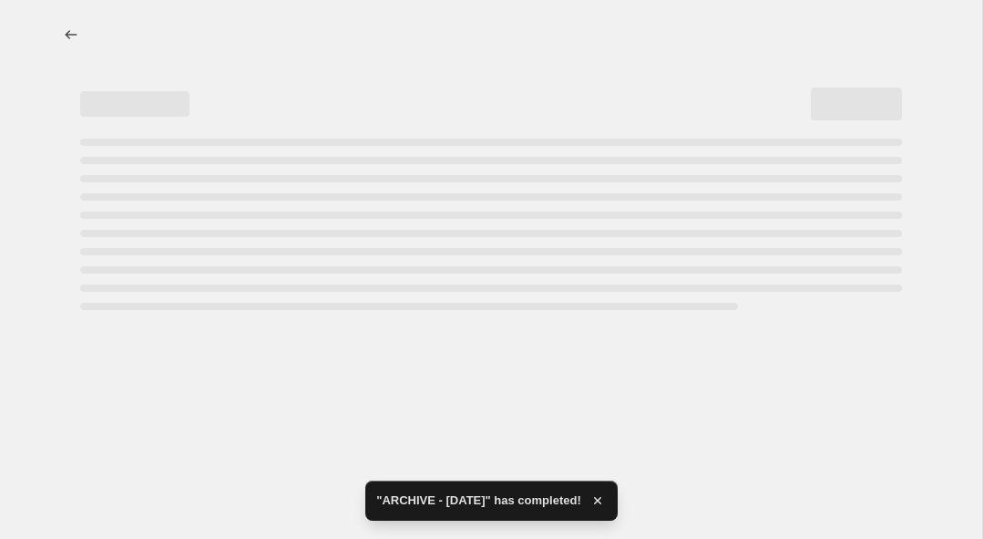
select select "percentage"
select select "collection"
